Goal: Task Accomplishment & Management: Use online tool/utility

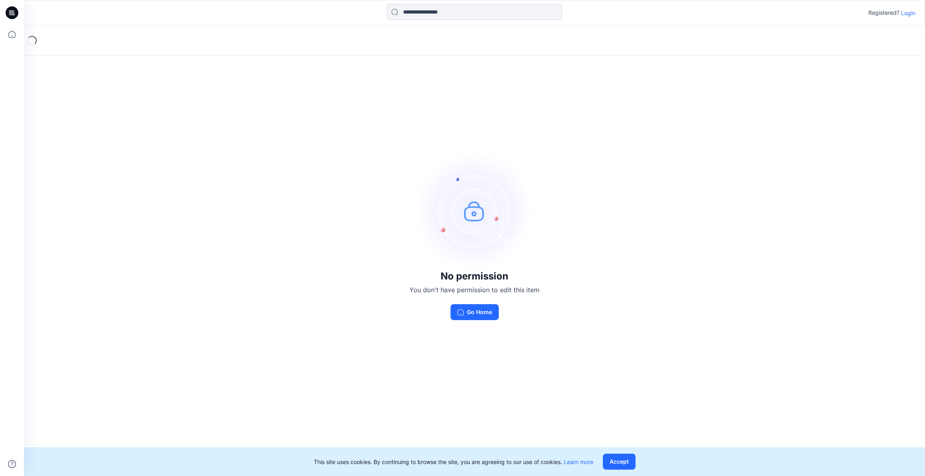
click at [906, 14] on p "Login" at bounding box center [908, 13] width 14 height 8
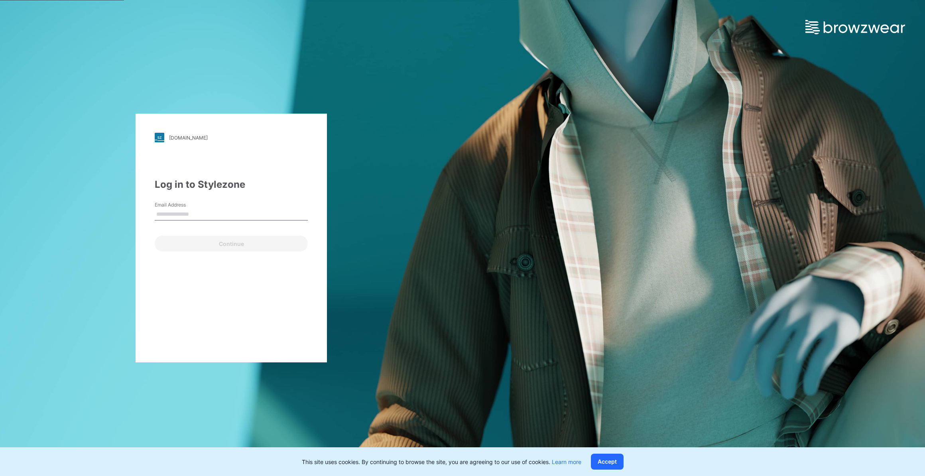
click at [185, 217] on input "Email Address" at bounding box center [231, 214] width 153 height 12
type input "**********"
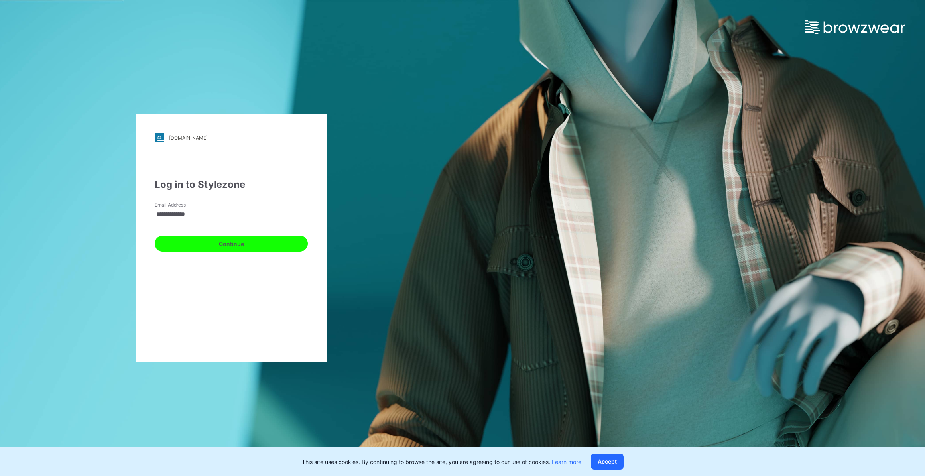
click at [232, 243] on button "Continue" at bounding box center [231, 244] width 153 height 16
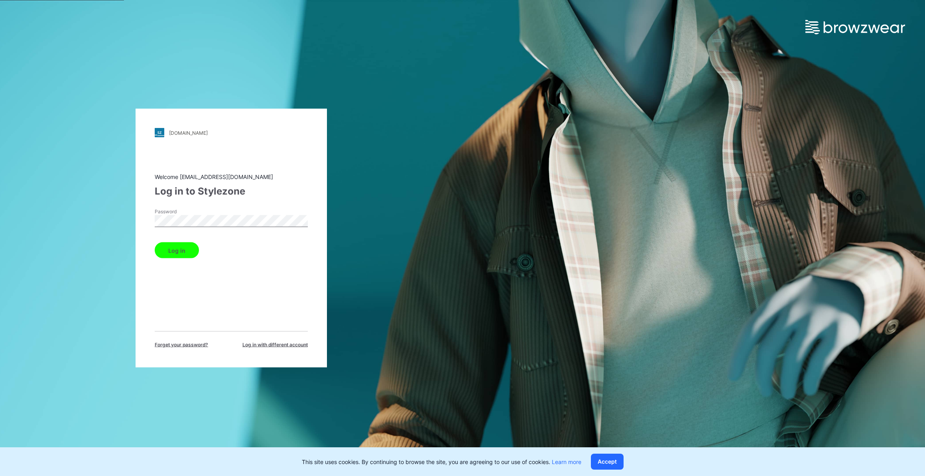
click at [191, 251] on button "Log in" at bounding box center [177, 250] width 44 height 16
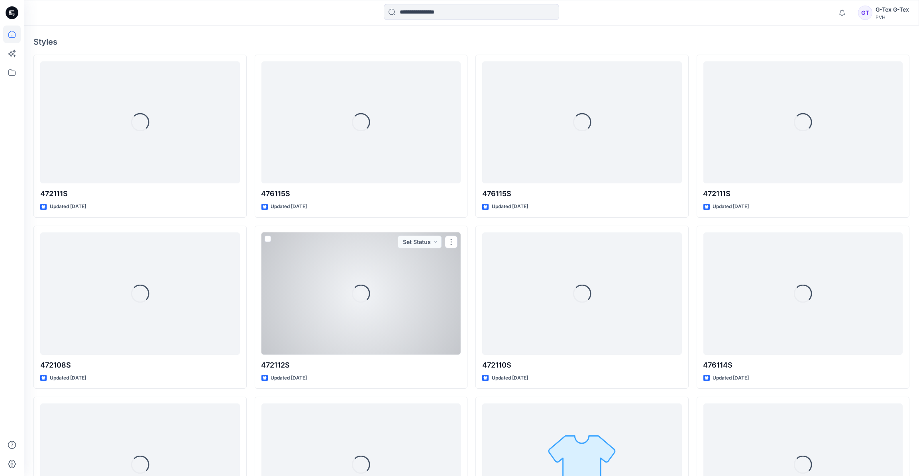
scroll to position [362, 0]
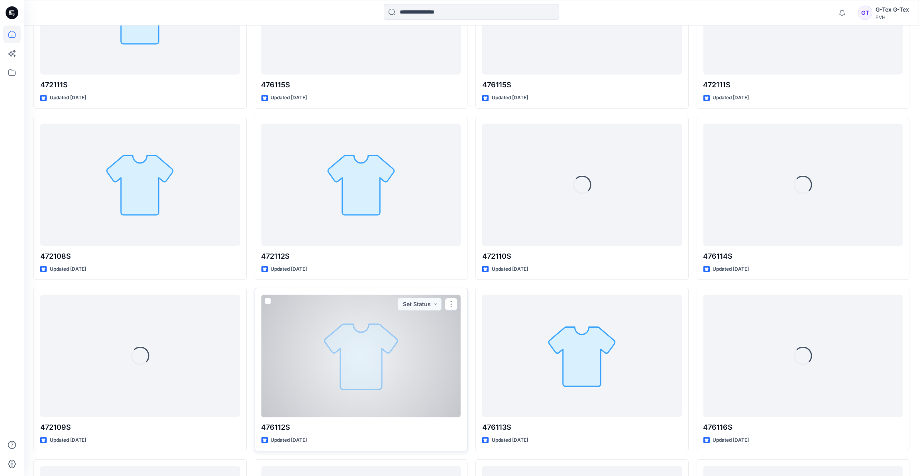
click at [388, 374] on div at bounding box center [361, 356] width 200 height 122
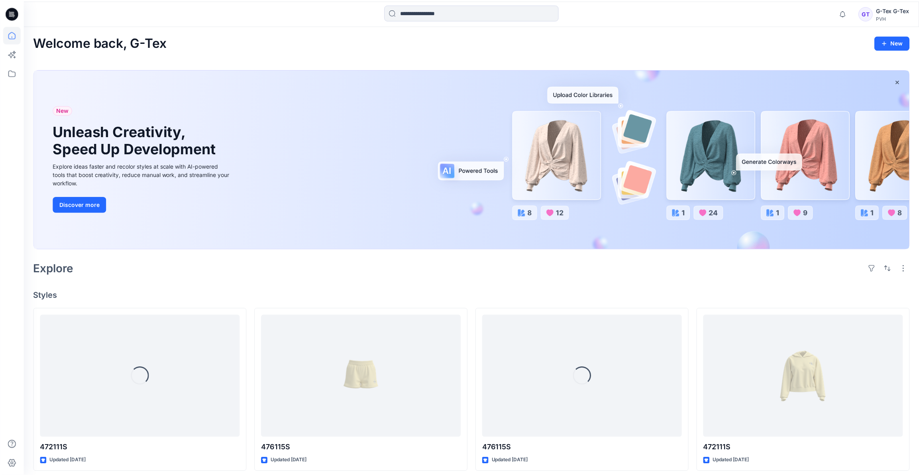
scroll to position [362, 0]
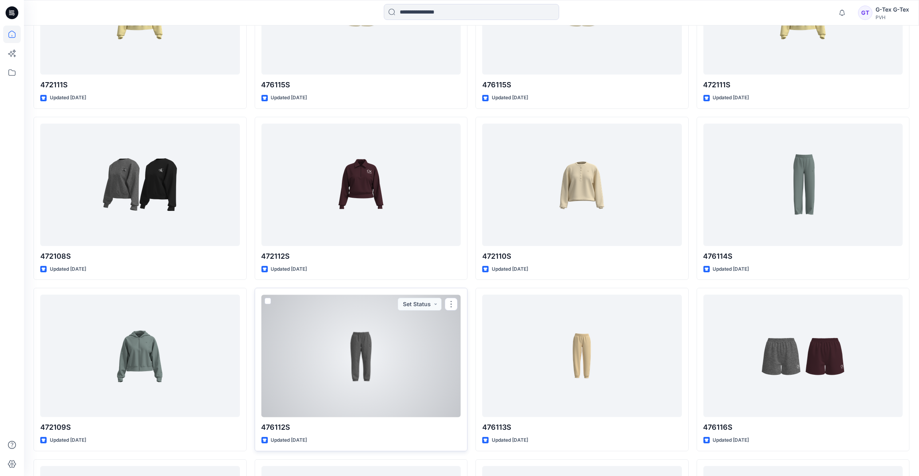
click at [402, 352] on div at bounding box center [361, 356] width 200 height 122
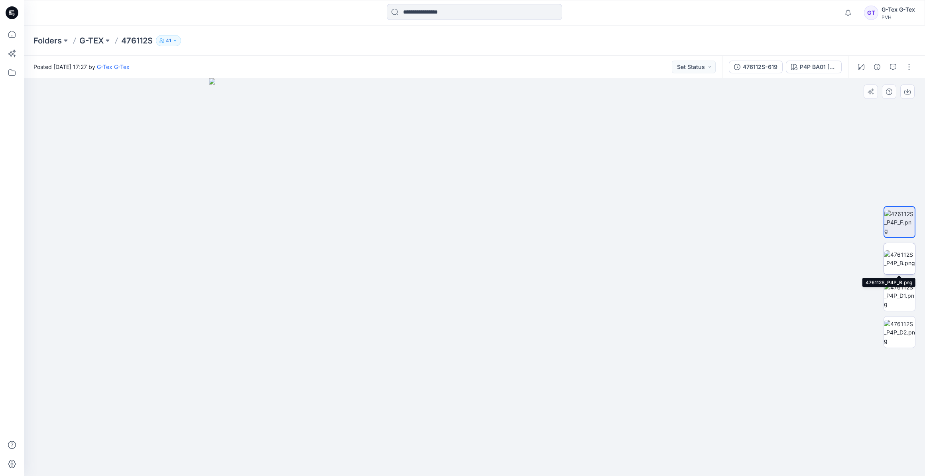
click at [896, 254] on img at bounding box center [899, 258] width 31 height 17
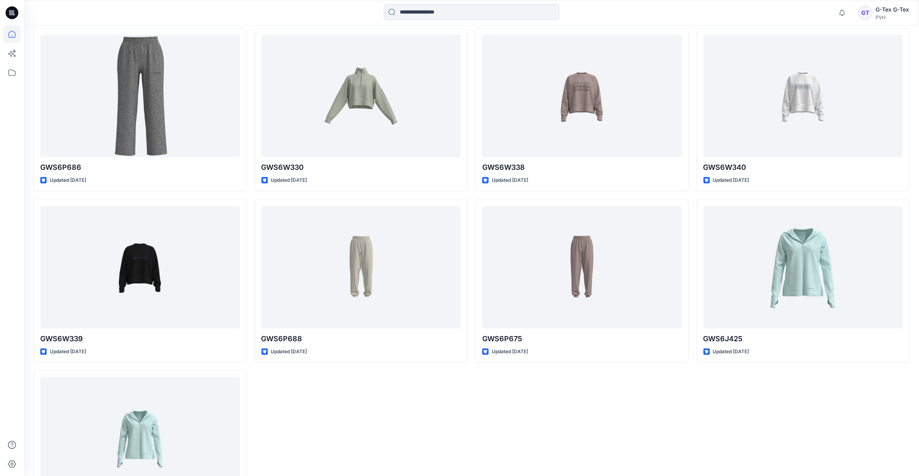
scroll to position [1201, 0]
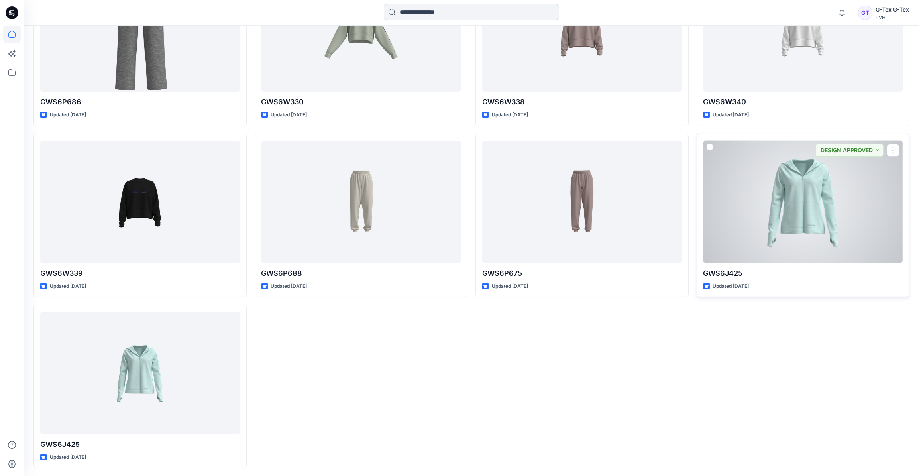
click at [786, 194] on div at bounding box center [804, 202] width 200 height 122
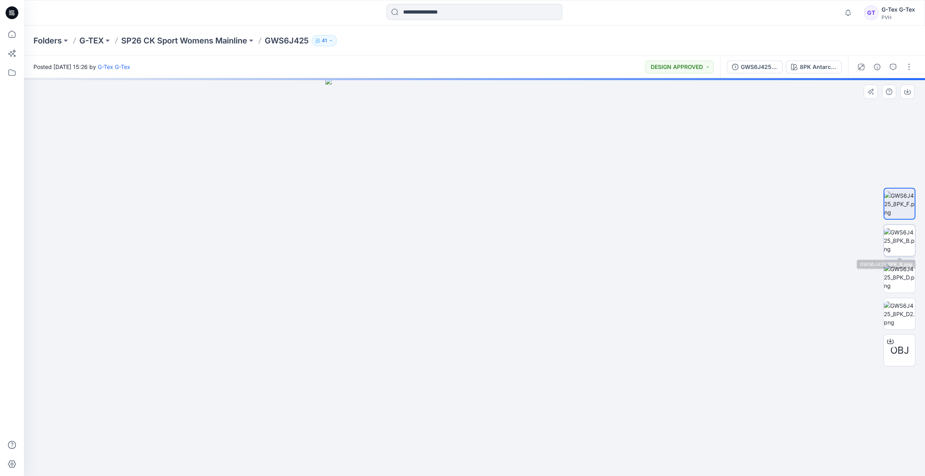
click at [896, 230] on img at bounding box center [899, 240] width 31 height 25
click at [903, 274] on img at bounding box center [899, 277] width 31 height 25
click at [902, 301] on img at bounding box center [899, 313] width 31 height 25
click at [881, 206] on div "OBJ" at bounding box center [899, 276] width 51 height 199
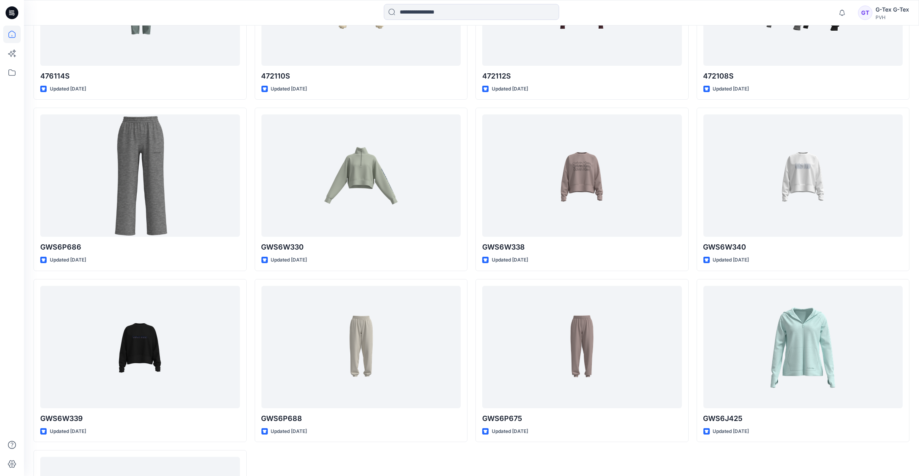
scroll to position [1020, 0]
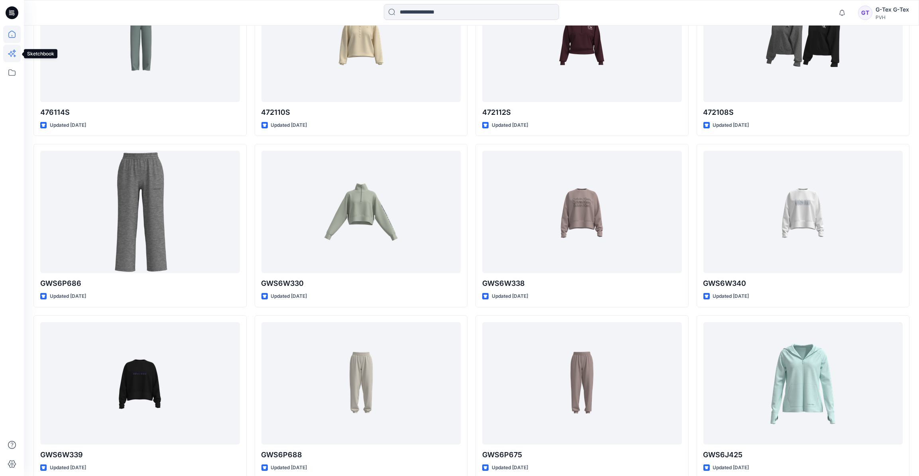
click at [13, 55] on icon at bounding box center [12, 54] width 18 height 18
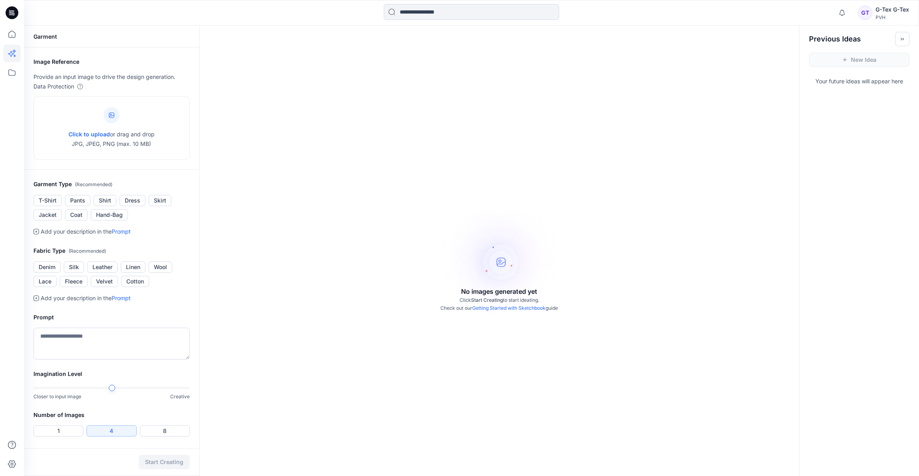
click at [663, 97] on div "No images generated yet Click Start Creating to start ideating. Check out our G…" at bounding box center [500, 264] width 600 height 476
click at [13, 35] on icon at bounding box center [12, 35] width 18 height 18
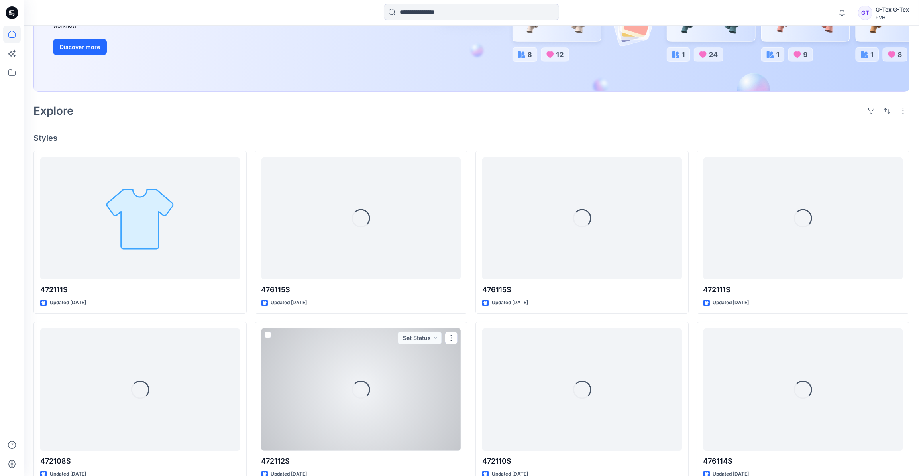
scroll to position [12, 0]
